Goal: Check status: Check status

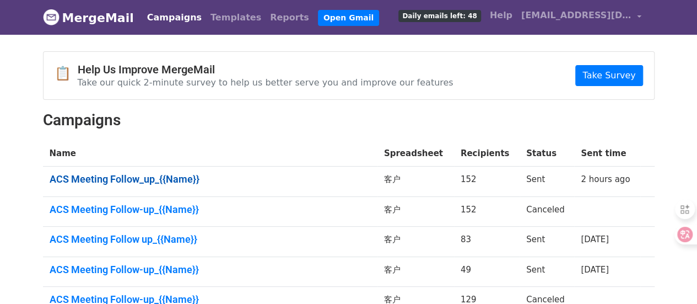
click at [178, 185] on link "ACS Meeting Follow_up_{{Name}}" at bounding box center [210, 179] width 321 height 12
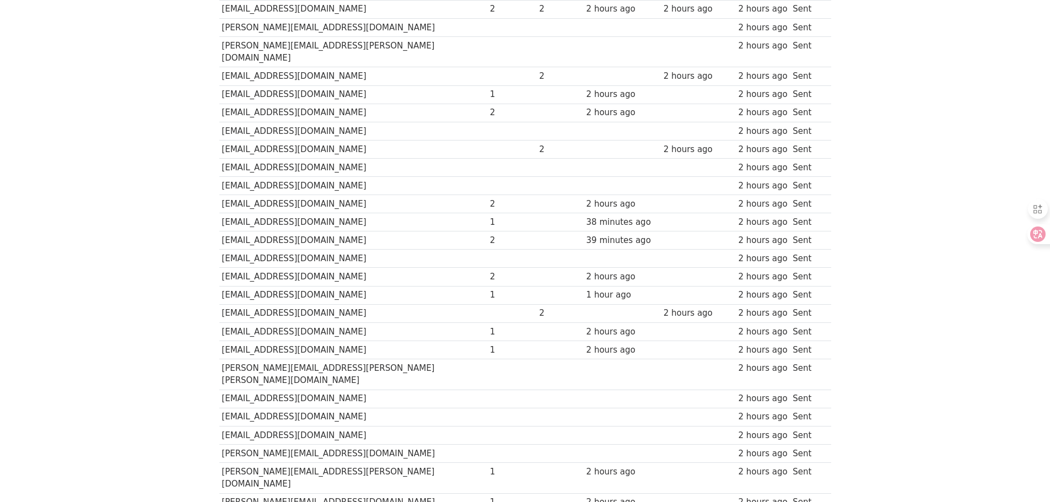
scroll to position [275, 0]
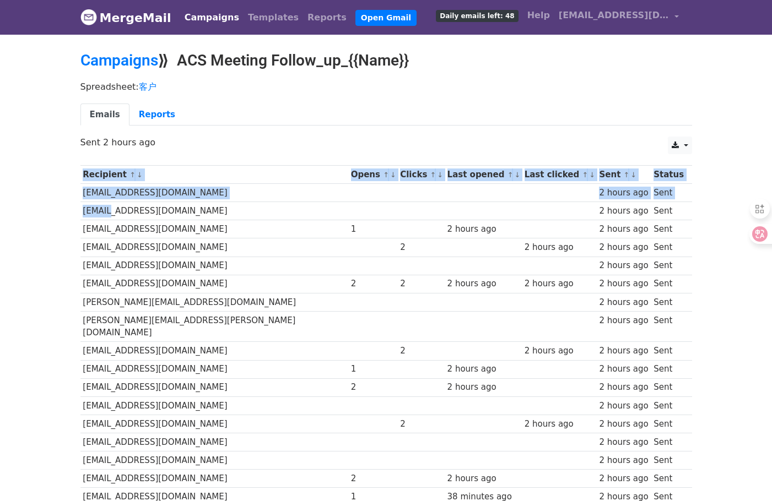
drag, startPoint x: 78, startPoint y: 204, endPoint x: 105, endPoint y: 221, distance: 31.7
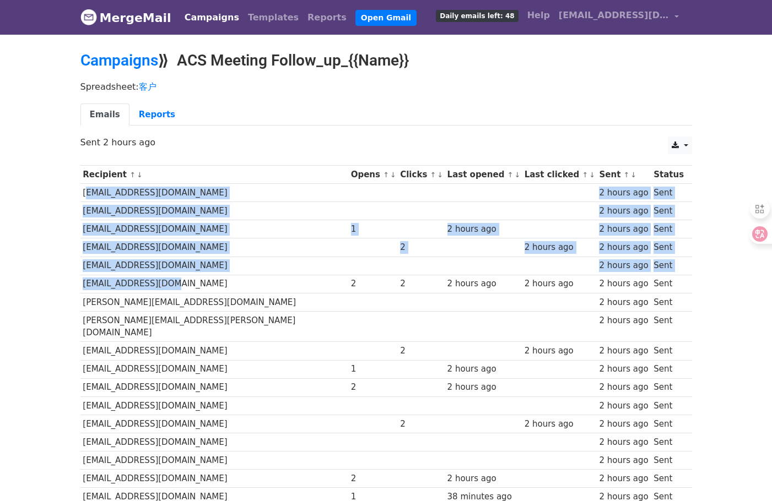
drag, startPoint x: 81, startPoint y: 206, endPoint x: 163, endPoint y: 301, distance: 125.4
click at [208, 148] on p "Sent 2 hours ago" at bounding box center [386, 143] width 612 height 12
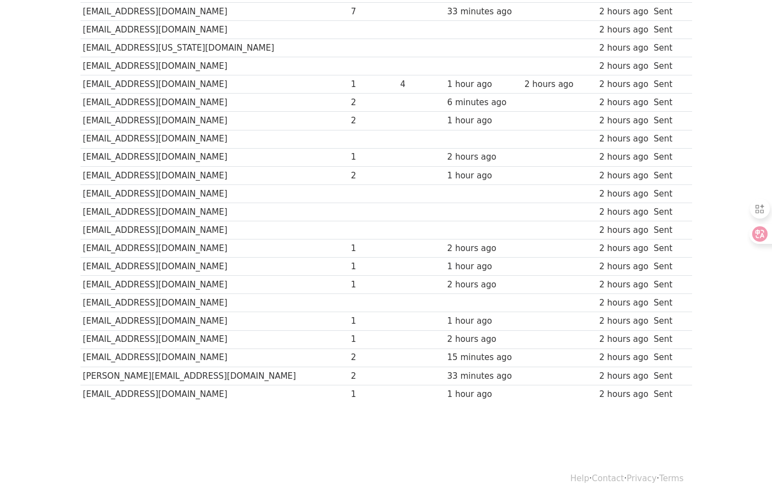
scroll to position [2765, 0]
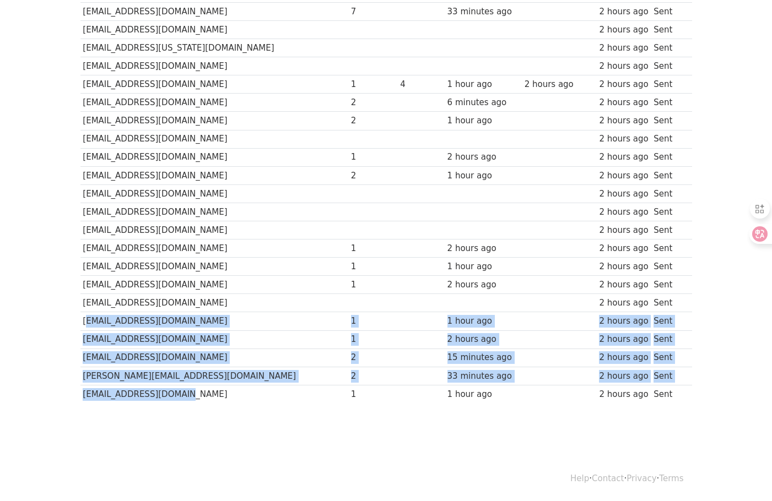
drag, startPoint x: 188, startPoint y: 396, endPoint x: 83, endPoint y: 315, distance: 132.4
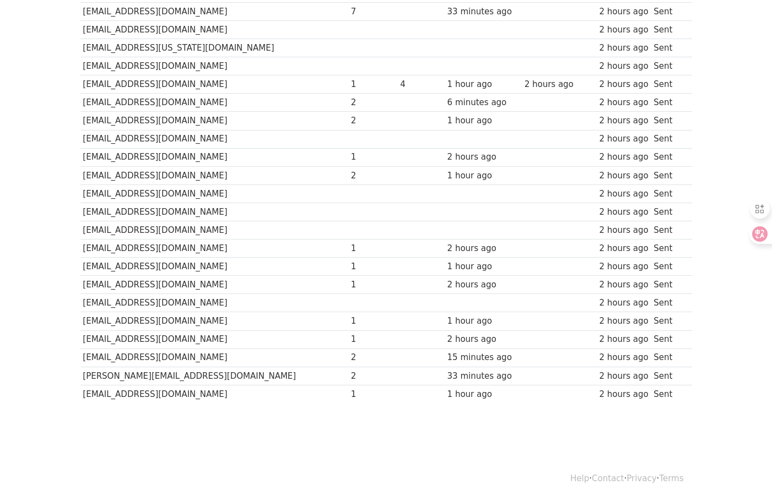
click at [163, 297] on td "ka709090@ucf.edu" at bounding box center [214, 303] width 268 height 18
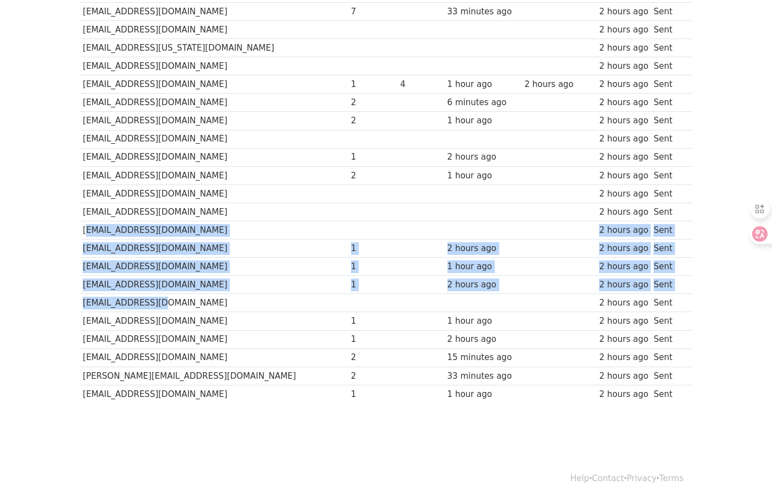
drag, startPoint x: 163, startPoint y: 293, endPoint x: 84, endPoint y: 218, distance: 108.3
click at [170, 203] on td "mlashkari@albany.edu" at bounding box center [214, 212] width 268 height 18
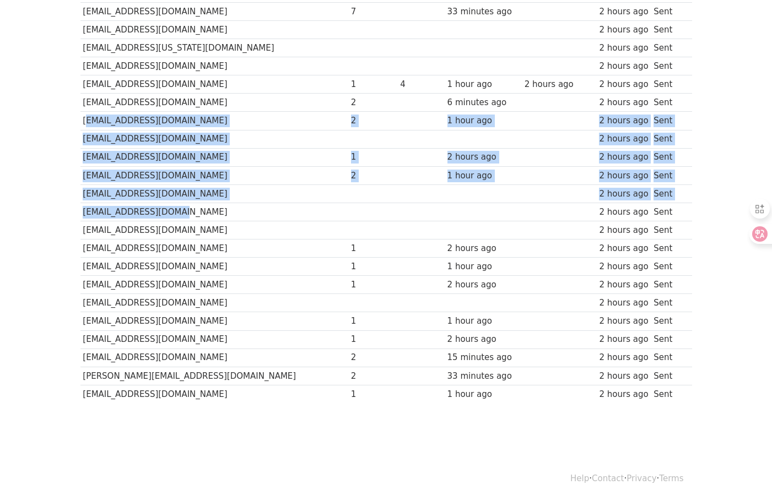
drag, startPoint x: 174, startPoint y: 196, endPoint x: 83, endPoint y: 102, distance: 130.2
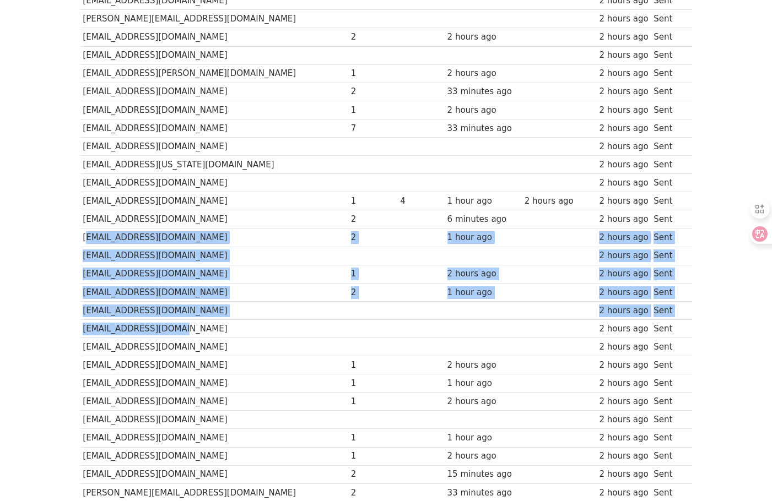
scroll to position [2545, 0]
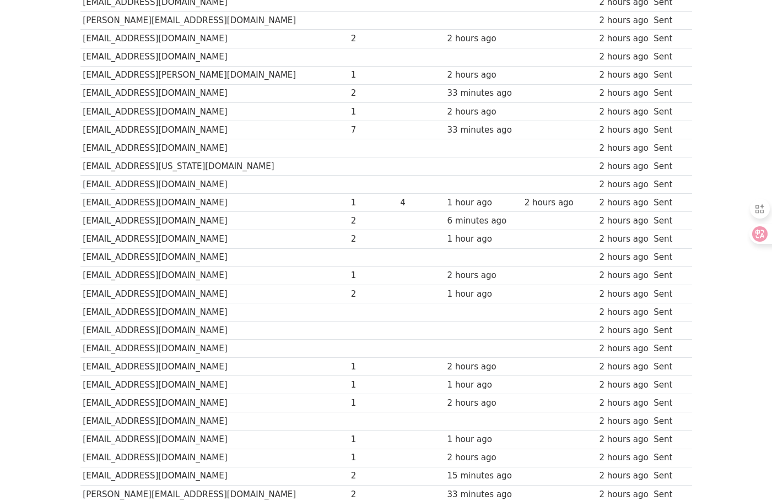
click at [81, 102] on td "sshah6+1@albany.edu" at bounding box center [214, 93] width 268 height 18
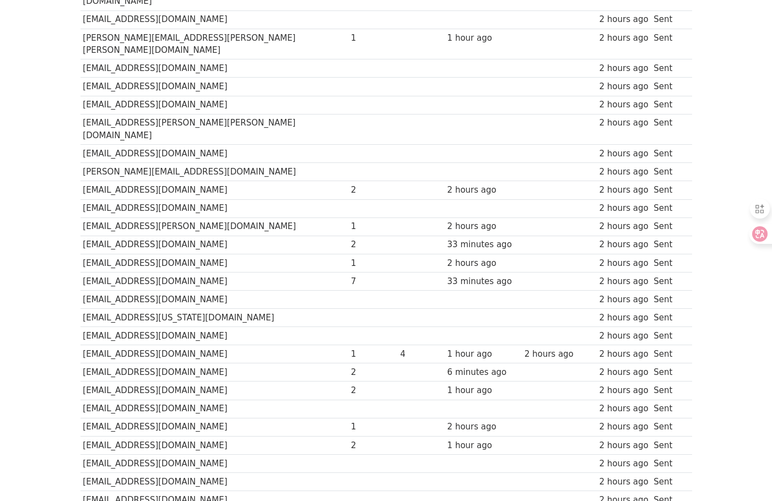
scroll to position [2380, 0]
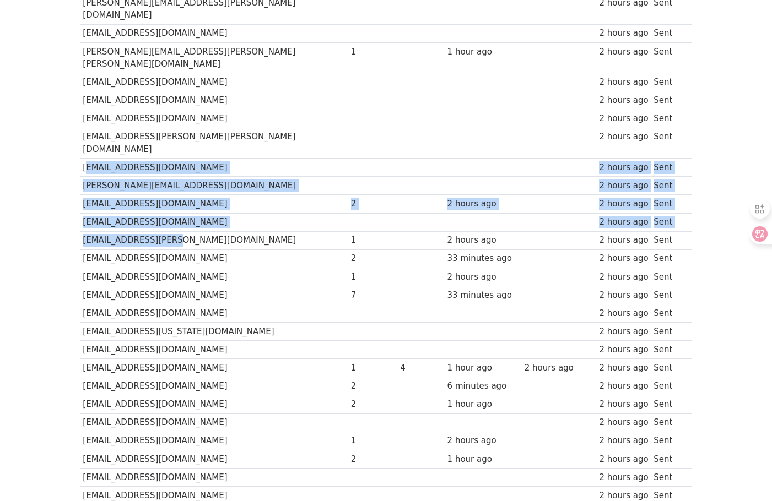
drag, startPoint x: 186, startPoint y: 306, endPoint x: 82, endPoint y: 226, distance: 130.8
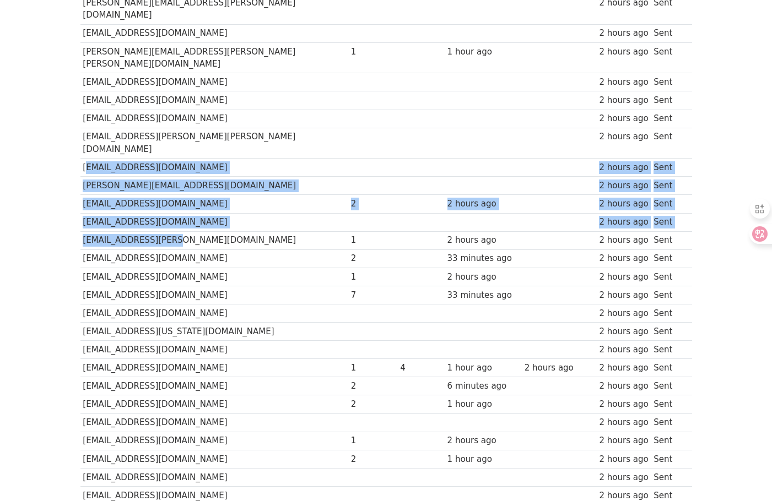
scroll to position [2325, 0]
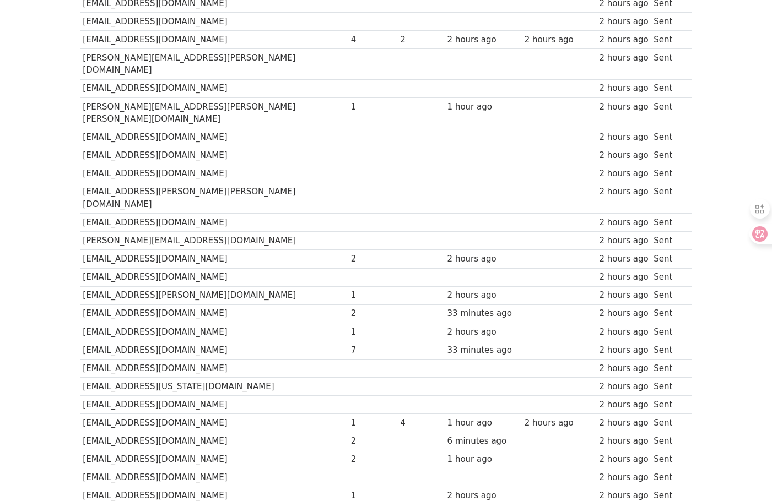
click at [112, 183] on td "howarb3@rpi.edu" at bounding box center [214, 174] width 268 height 18
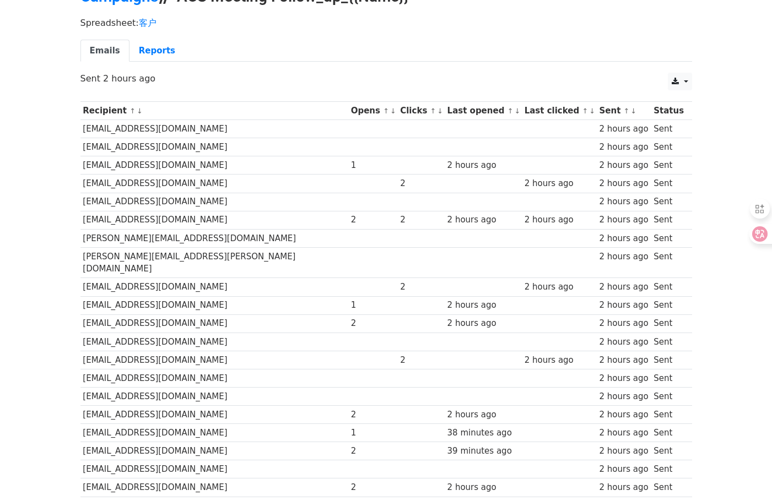
scroll to position [0, 0]
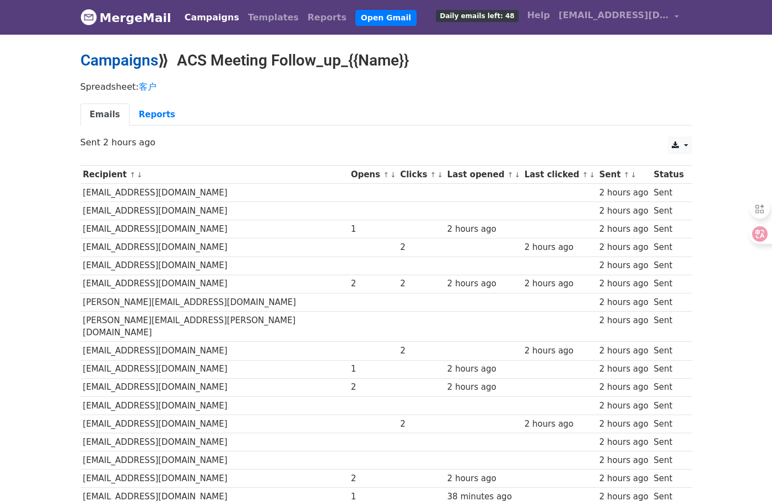
click at [139, 66] on link "Campaigns" at bounding box center [119, 60] width 78 height 18
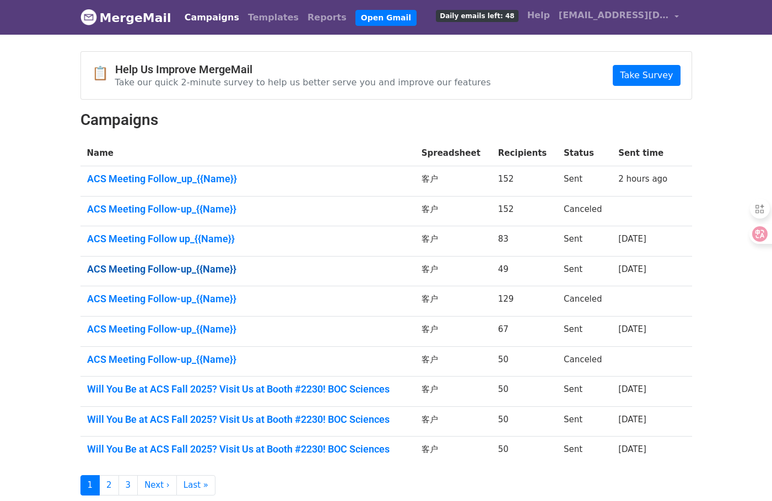
click at [193, 275] on link "ACS Meeting Follow-up_{{Name}}" at bounding box center [247, 269] width 321 height 12
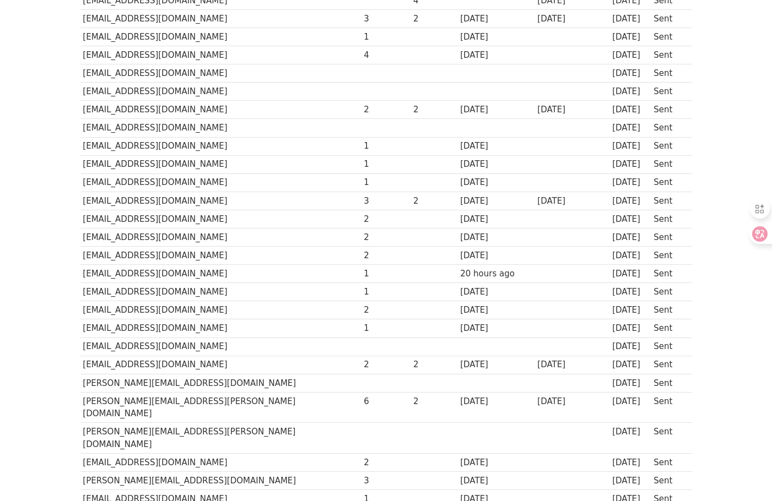
scroll to position [750, 0]
